Goal: Information Seeking & Learning: Learn about a topic

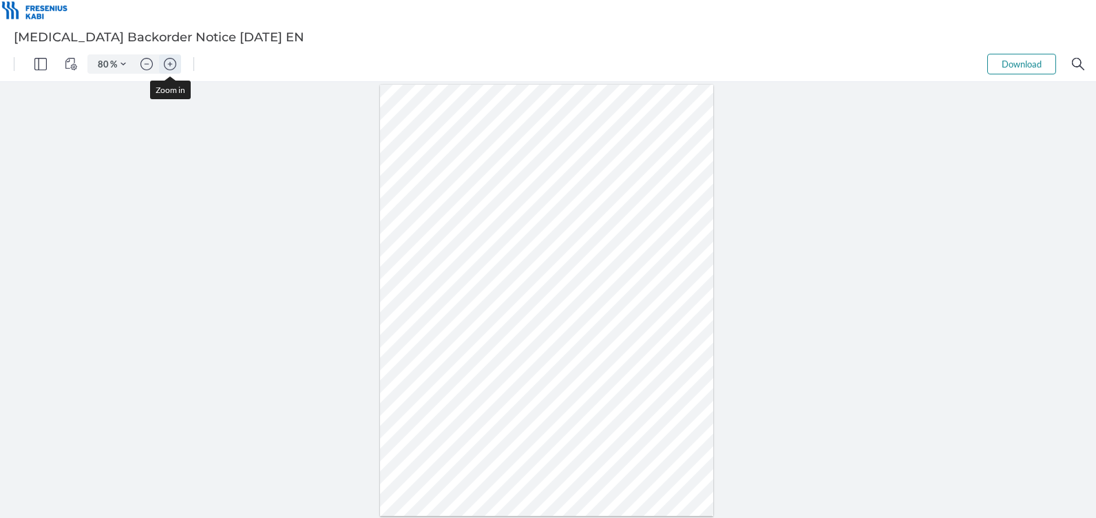
click at [169, 62] on img "Zoom in" at bounding box center [170, 64] width 12 height 12
type input "162"
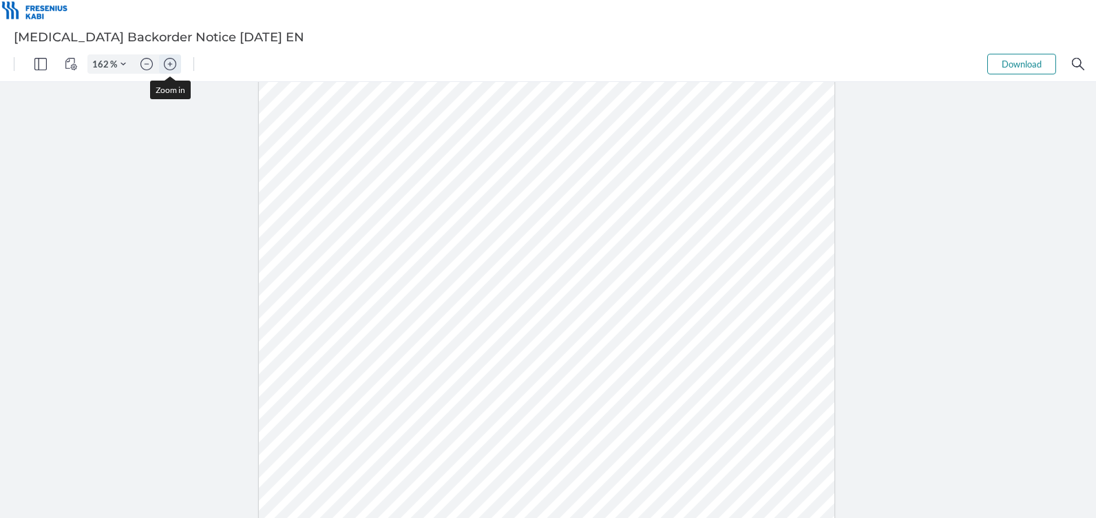
scroll to position [206, 0]
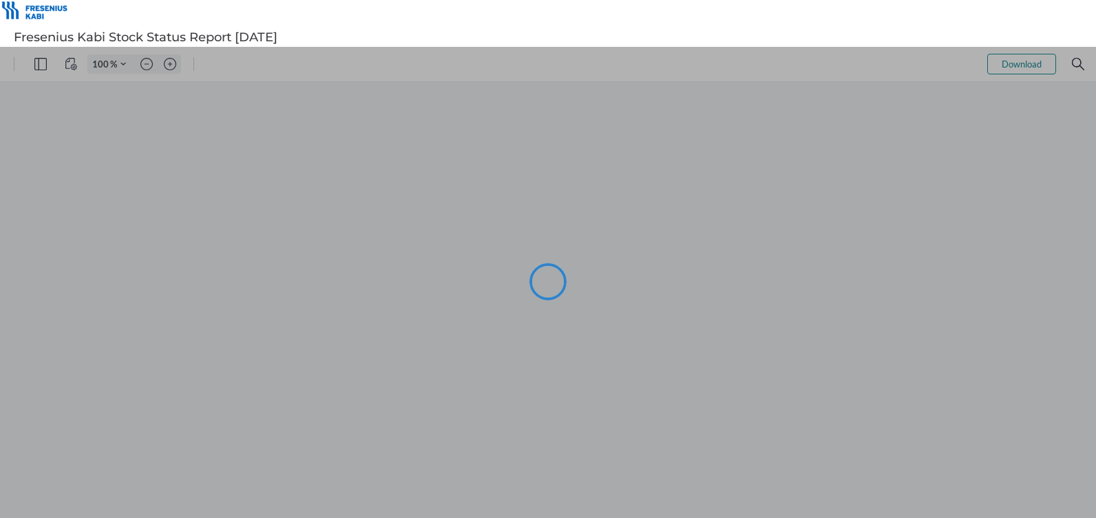
type input "71"
type input "1"
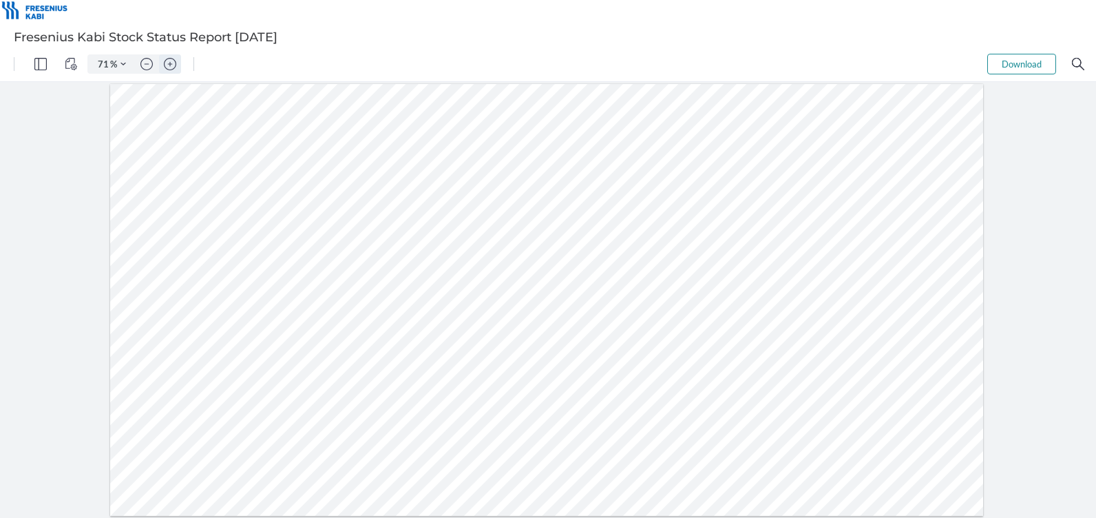
click at [168, 65] on img "Zoom in" at bounding box center [170, 64] width 12 height 12
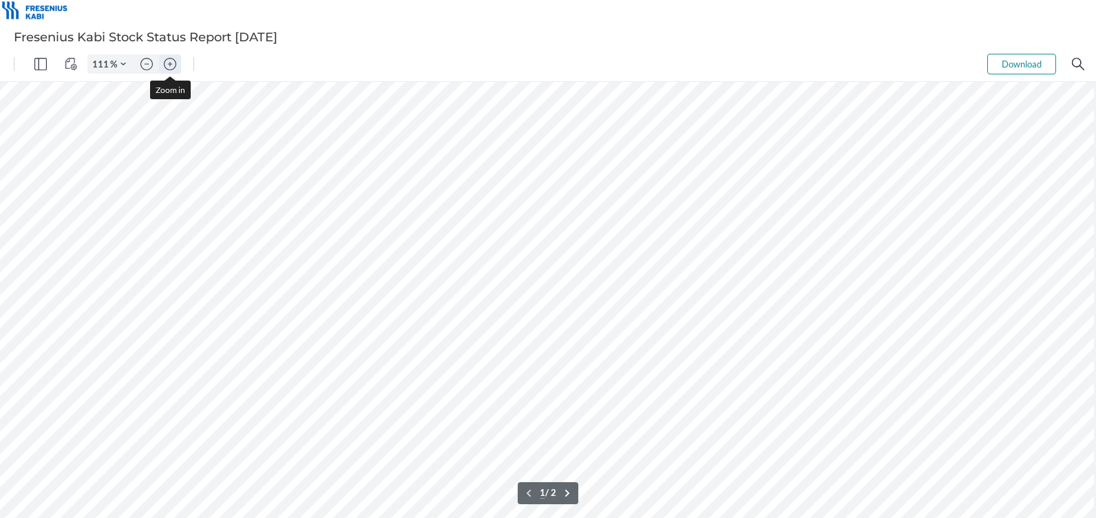
click at [168, 65] on img "Zoom in" at bounding box center [170, 64] width 12 height 12
type input "136"
